Goal: Task Accomplishment & Management: Manage account settings

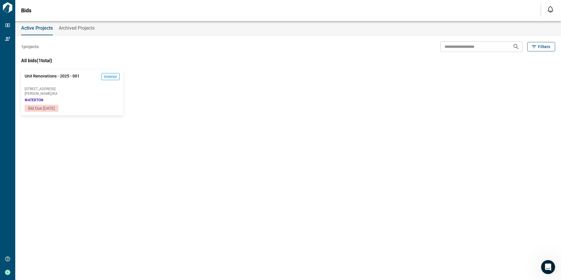
click at [74, 30] on span "Archived Projects" at bounding box center [77, 28] width 36 height 6
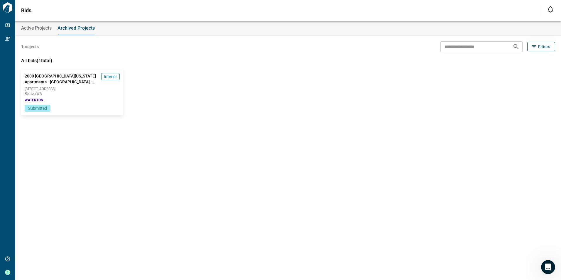
click at [48, 32] on button "Active Projects" at bounding box center [36, 28] width 30 height 14
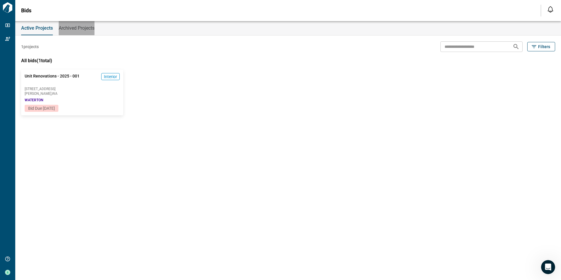
click at [74, 31] on button "Archived Projects" at bounding box center [77, 28] width 36 height 14
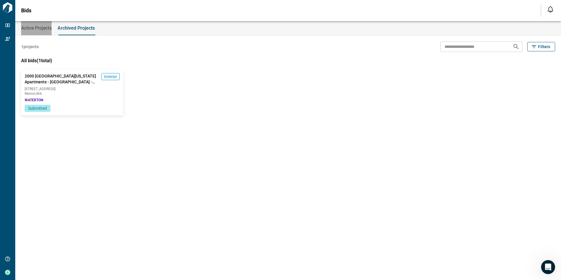
click at [29, 25] on button "Active Projects" at bounding box center [36, 28] width 30 height 14
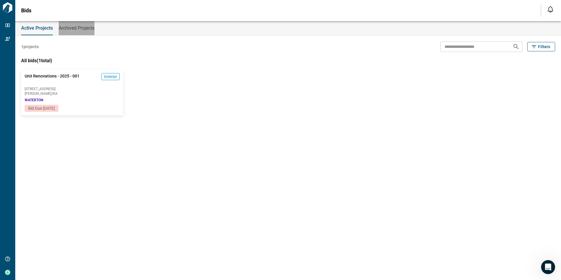
click at [79, 32] on button "Archived Projects" at bounding box center [77, 28] width 36 height 14
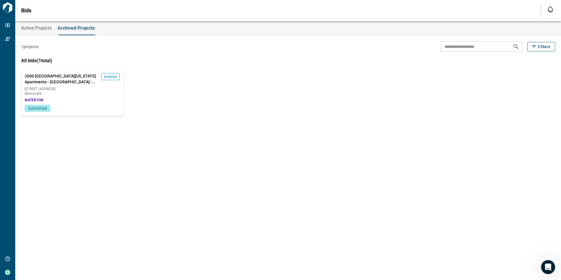
click at [38, 23] on button "Active Projects" at bounding box center [36, 28] width 30 height 14
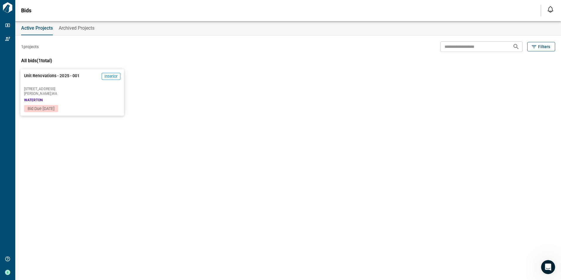
click at [115, 75] on span "Interior" at bounding box center [110, 76] width 13 height 6
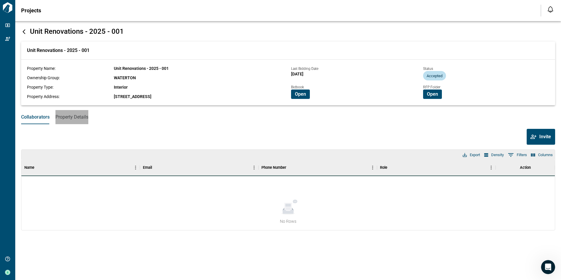
click at [81, 113] on button "Property Details" at bounding box center [71, 117] width 33 height 14
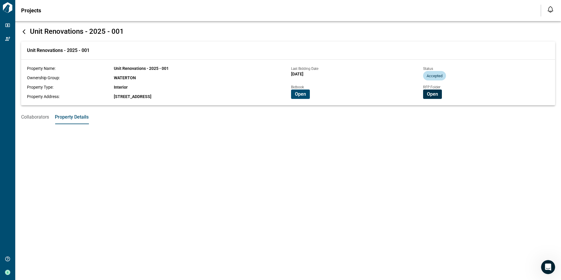
click at [437, 98] on button "Open" at bounding box center [432, 93] width 19 height 9
click at [301, 94] on span "Open" at bounding box center [300, 94] width 11 height 6
click at [298, 93] on span "Open" at bounding box center [300, 94] width 11 height 6
click at [430, 91] on button "Open" at bounding box center [432, 93] width 19 height 9
